Goal: Task Accomplishment & Management: Complete application form

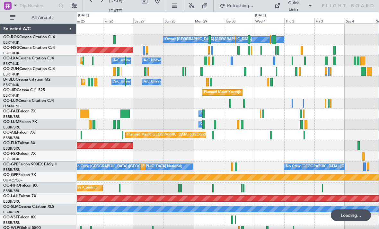
click at [297, 64] on div "Planned Maint Kortrijk-[GEOGRAPHIC_DATA] A/C Unavailable [GEOGRAPHIC_DATA] ([GE…" at bounding box center [228, 61] width 302 height 11
click at [293, 60] on div at bounding box center [293, 61] width 2 height 9
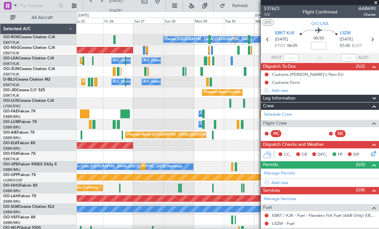
click at [377, 3] on span at bounding box center [376, 3] width 6 height 6
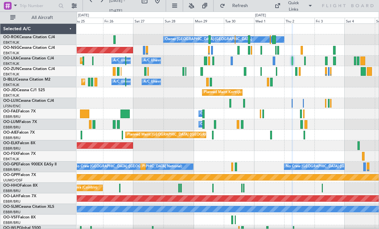
type input "0"
click at [298, 71] on div "Planned Maint Kortrijk-[GEOGRAPHIC_DATA]" at bounding box center [228, 71] width 302 height 11
click at [297, 72] on div at bounding box center [296, 71] width 2 height 9
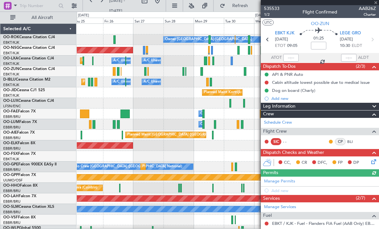
click at [377, 2] on div at bounding box center [320, 2] width 118 height 5
click at [375, 3] on div at bounding box center [320, 2] width 118 height 5
click at [373, 3] on div at bounding box center [320, 2] width 118 height 5
click at [374, 3] on span at bounding box center [376, 3] width 6 height 6
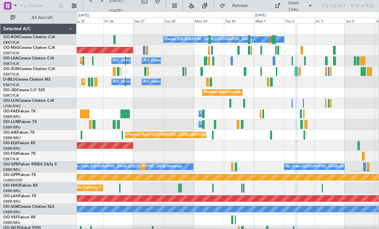
type input "0"
click at [273, 42] on div at bounding box center [274, 39] width 4 height 9
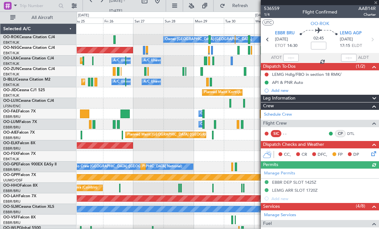
click at [377, 3] on div at bounding box center [320, 2] width 118 height 5
click at [377, 2] on div at bounding box center [320, 2] width 118 height 5
click at [376, 2] on div at bounding box center [320, 2] width 118 height 5
click at [376, 2] on span at bounding box center [376, 3] width 6 height 6
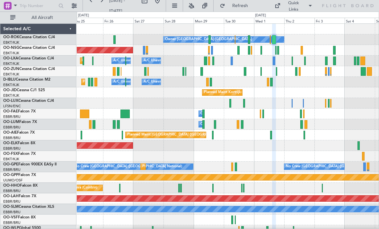
type input "0"
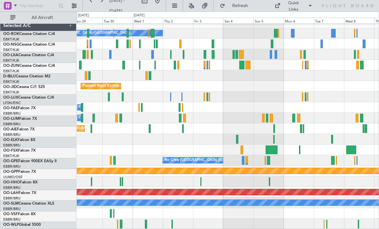
scroll to position [6, 0]
